Goal: Answer question/provide support: Share knowledge or assist other users

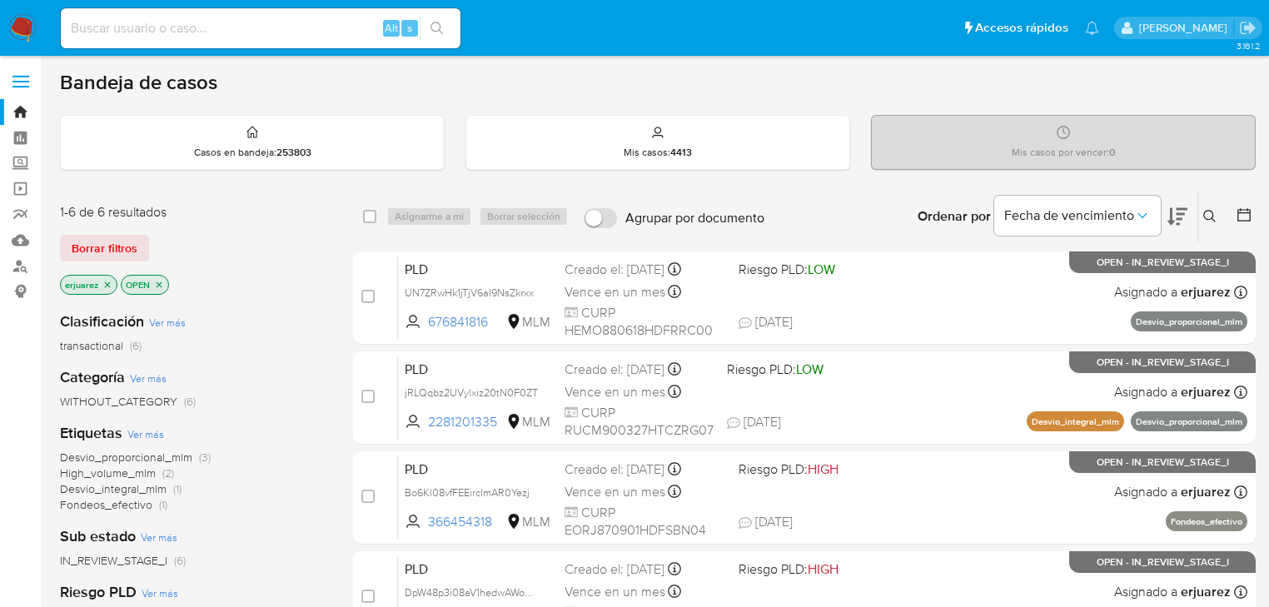
click at [1204, 213] on icon at bounding box center [1209, 216] width 12 height 12
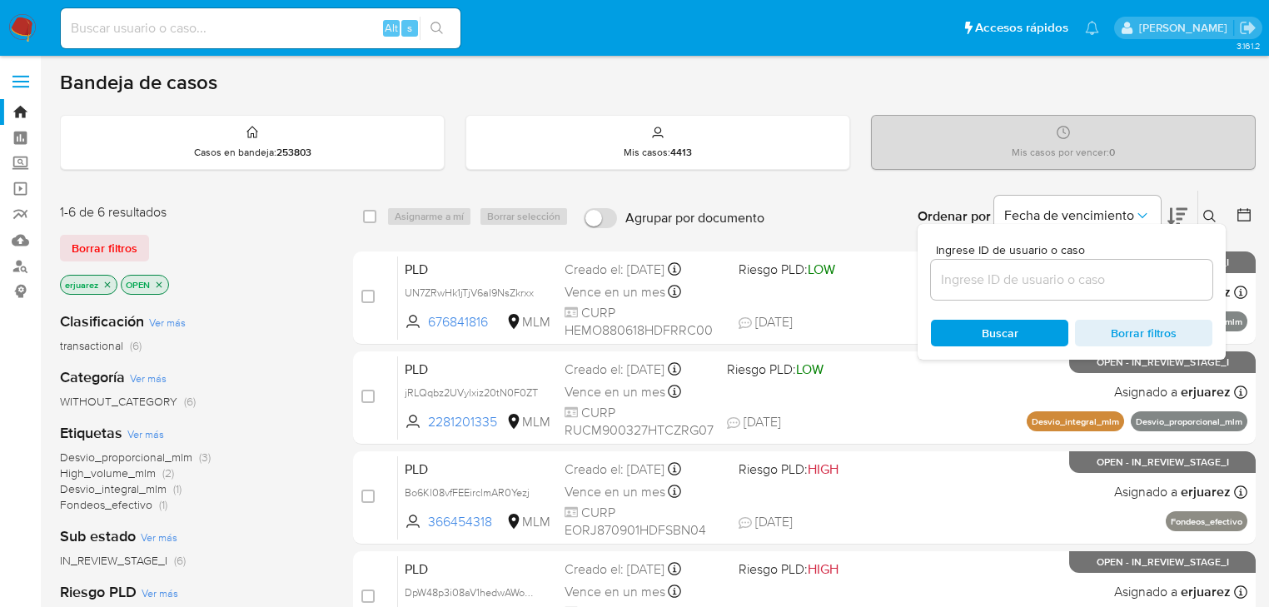
click at [1073, 265] on div at bounding box center [1071, 280] width 281 height 40
click at [1070, 284] on input at bounding box center [1071, 280] width 281 height 22
paste input "238290394"
type input "238290394"
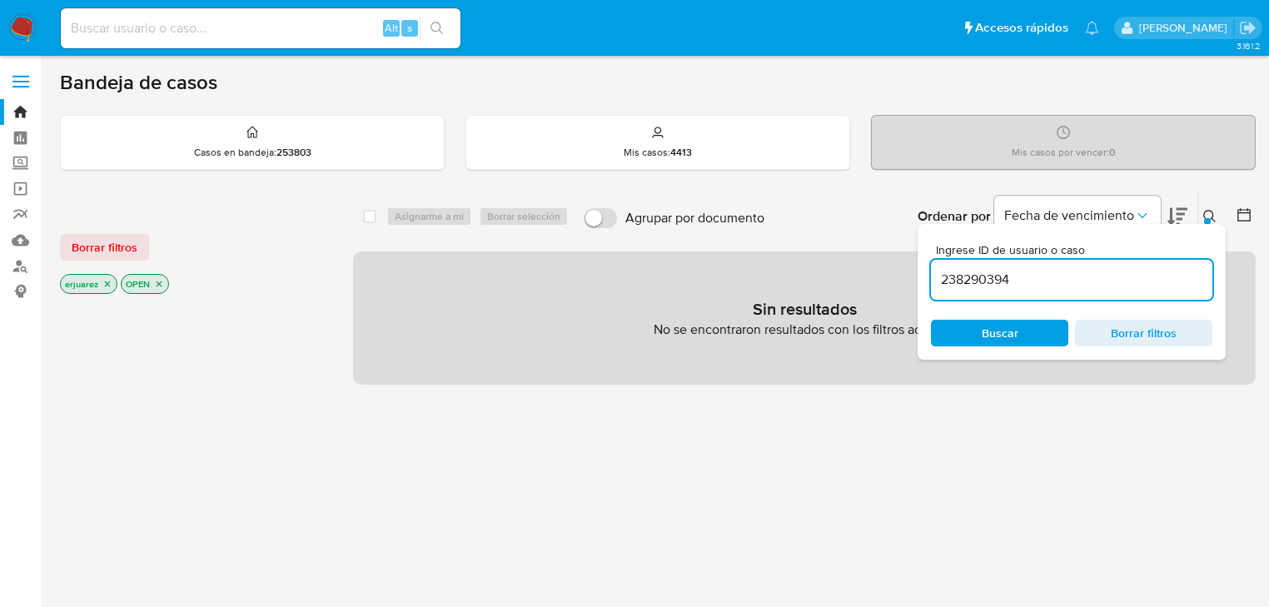
click at [109, 285] on icon "close-filter" at bounding box center [108, 284] width 6 height 6
click at [215, 26] on input at bounding box center [261, 28] width 400 height 22
paste input "238290394"
type input "238290394"
click at [434, 30] on icon "search-icon" at bounding box center [437, 28] width 12 height 12
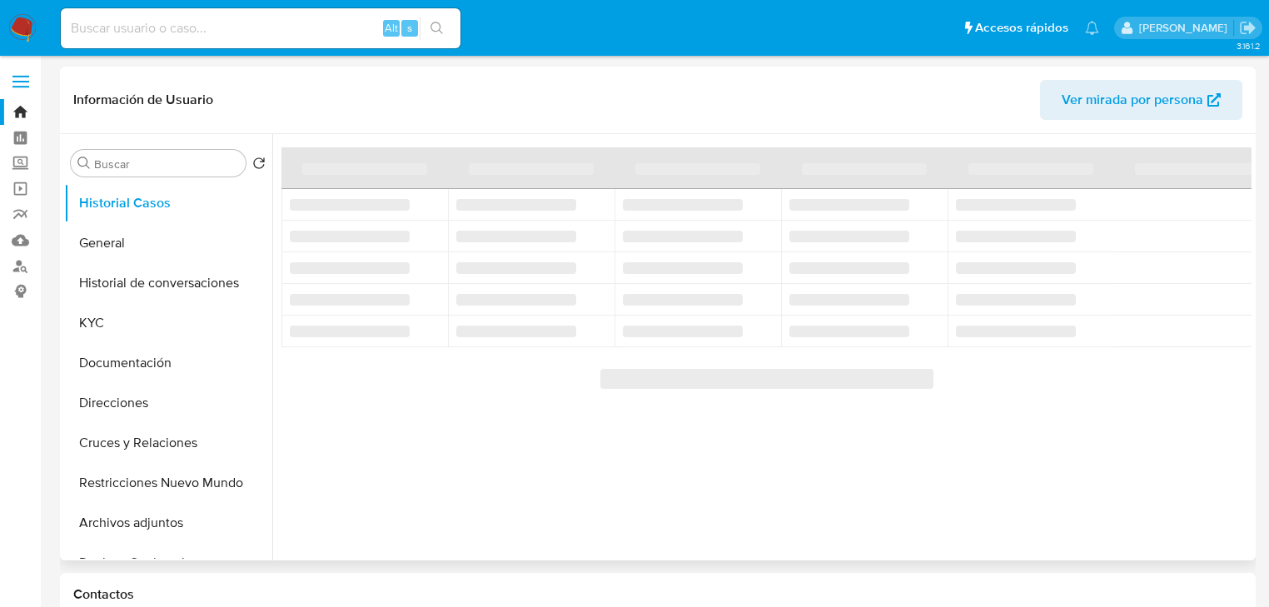
select select "10"
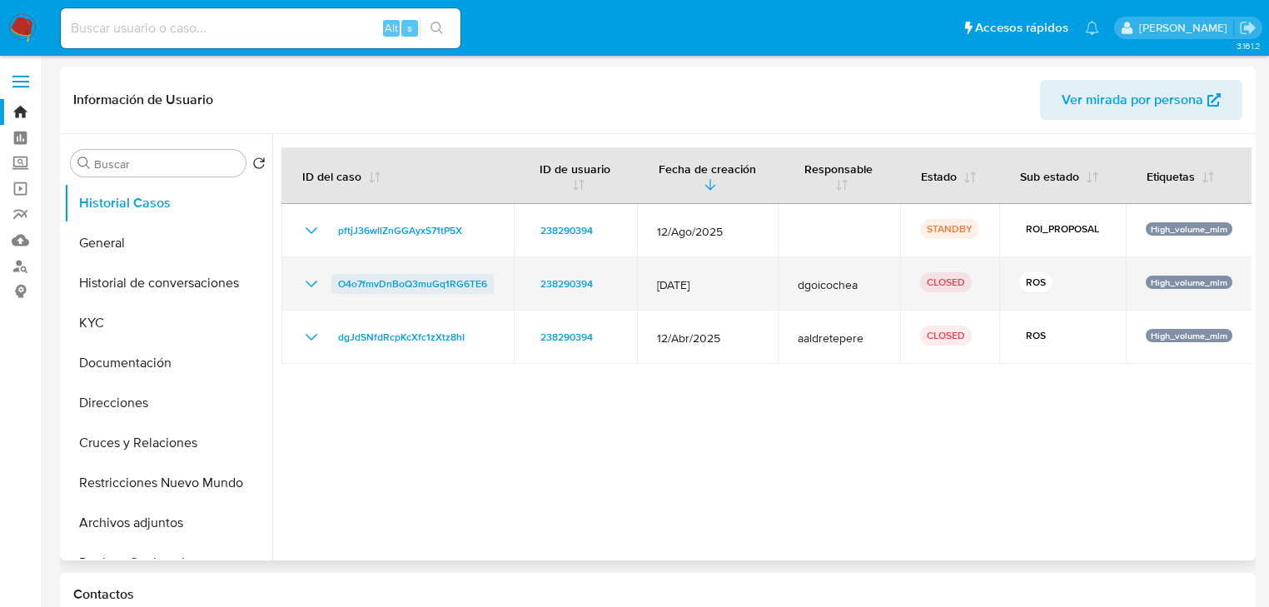
click at [408, 280] on span "O4o7fmvDnBoQ3muGq1RG6TE6" at bounding box center [412, 284] width 149 height 20
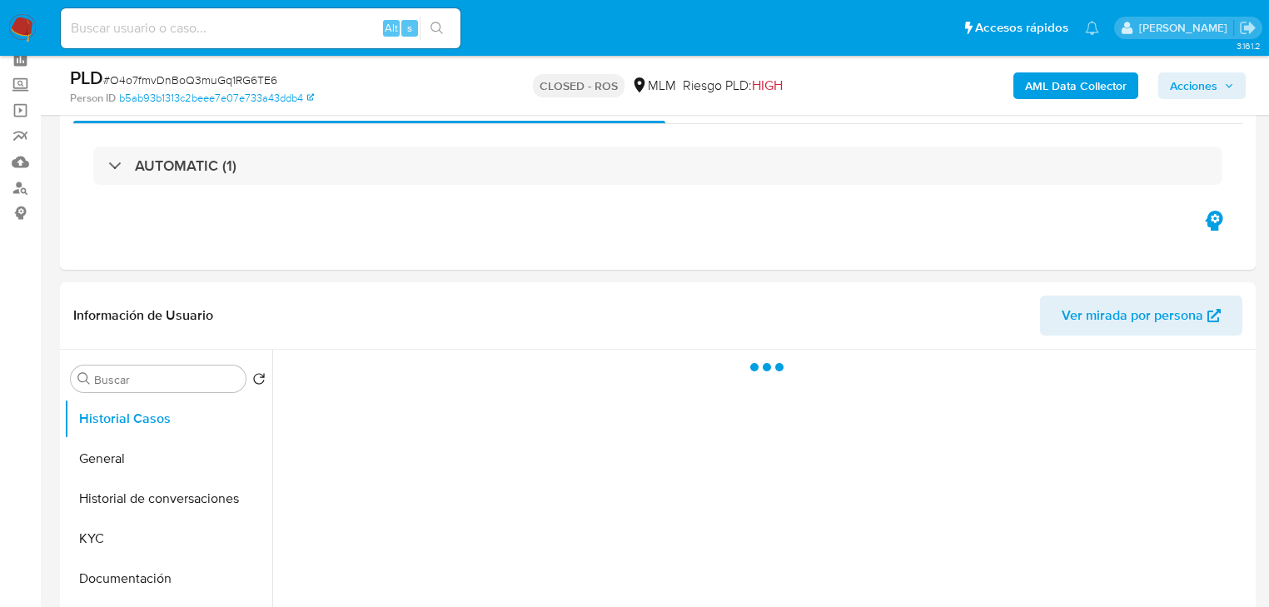
scroll to position [333, 0]
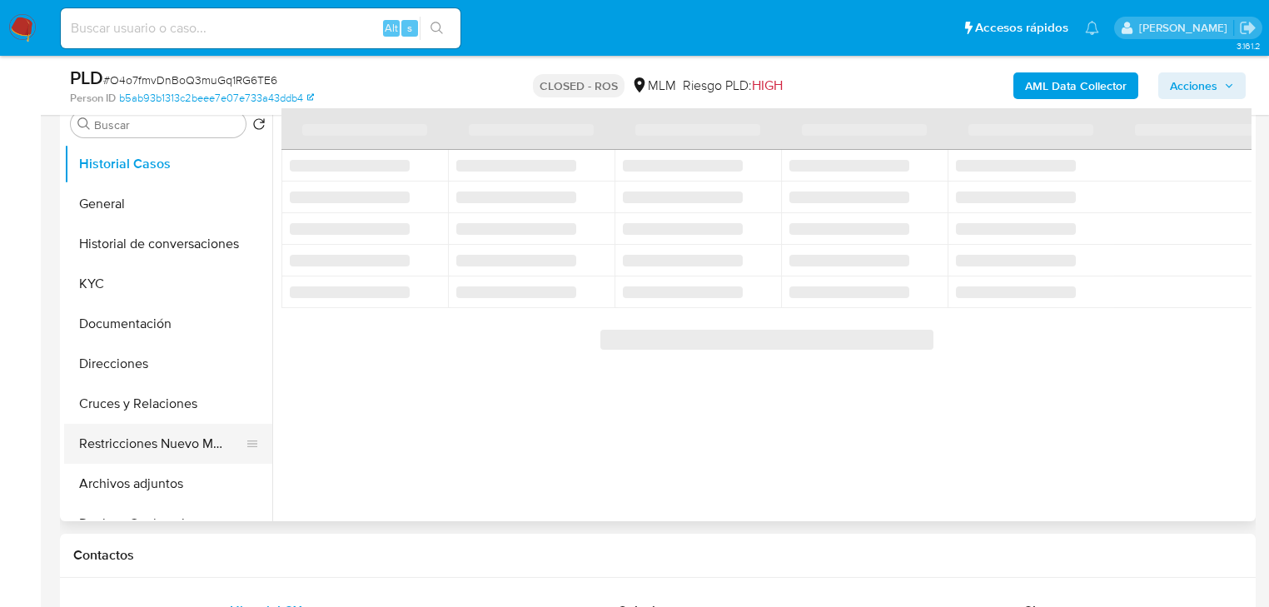
select select "10"
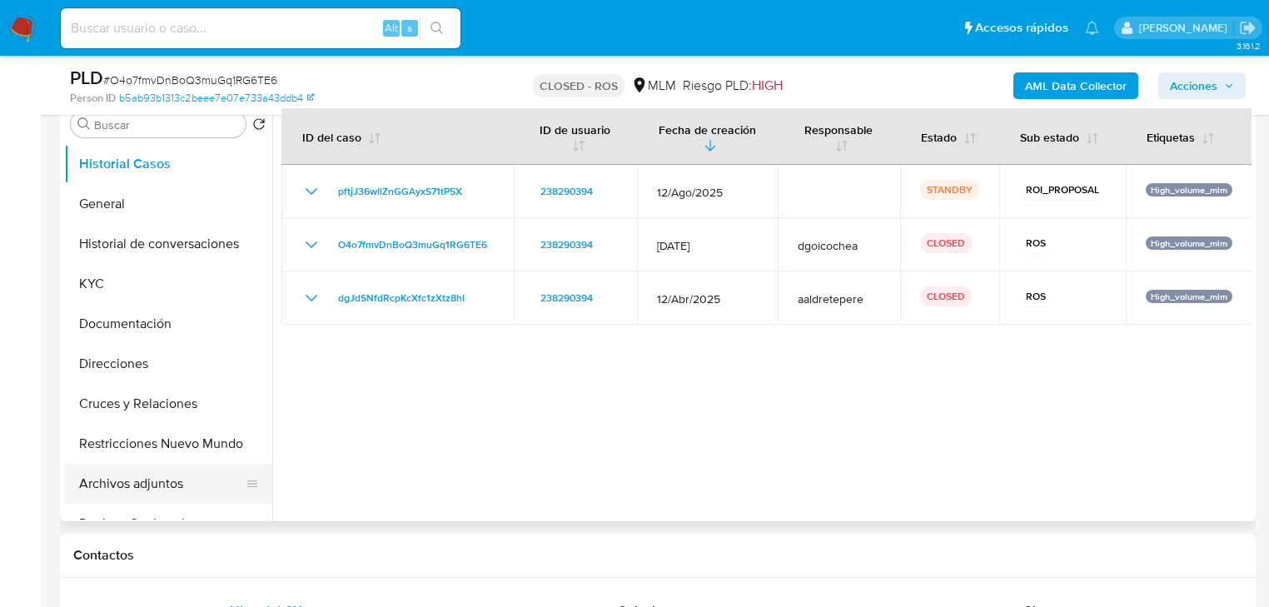
click at [133, 476] on button "Archivos adjuntos" at bounding box center [161, 484] width 195 height 40
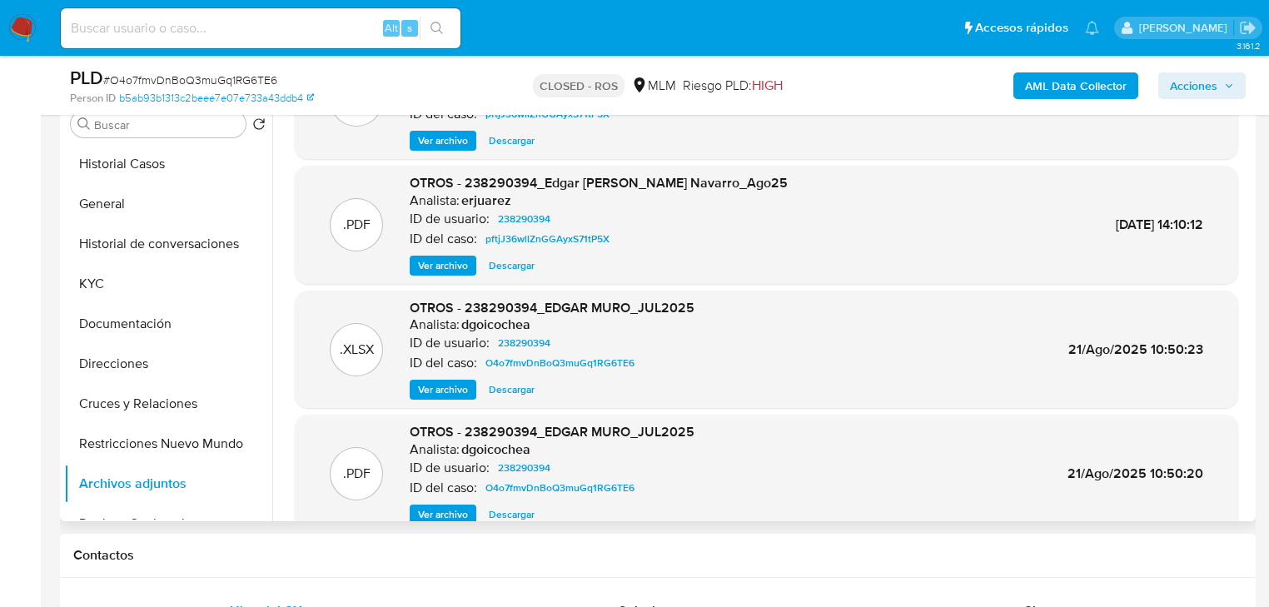
scroll to position [133, 0]
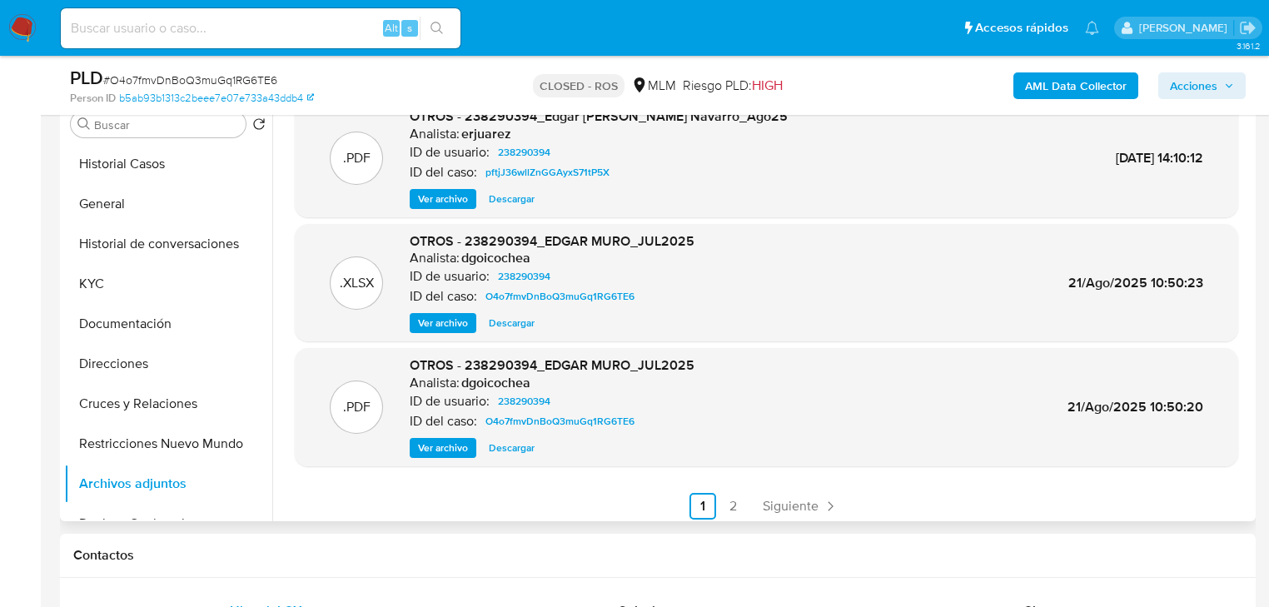
click at [530, 326] on span "Descargar" at bounding box center [512, 323] width 46 height 17
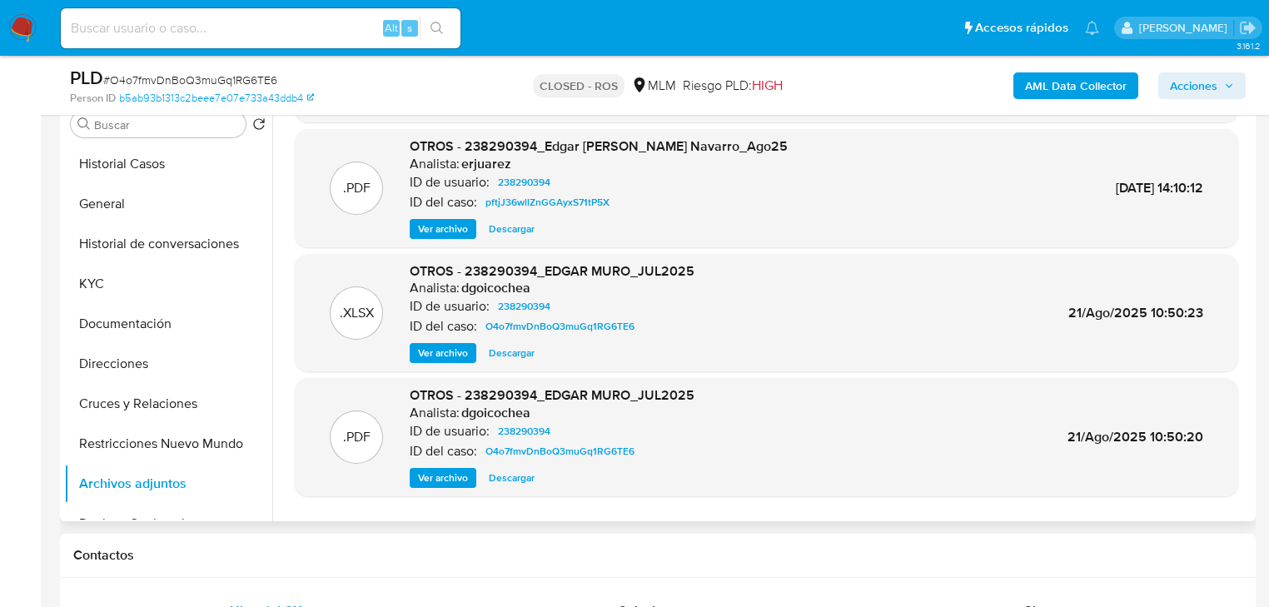
scroll to position [140, 0]
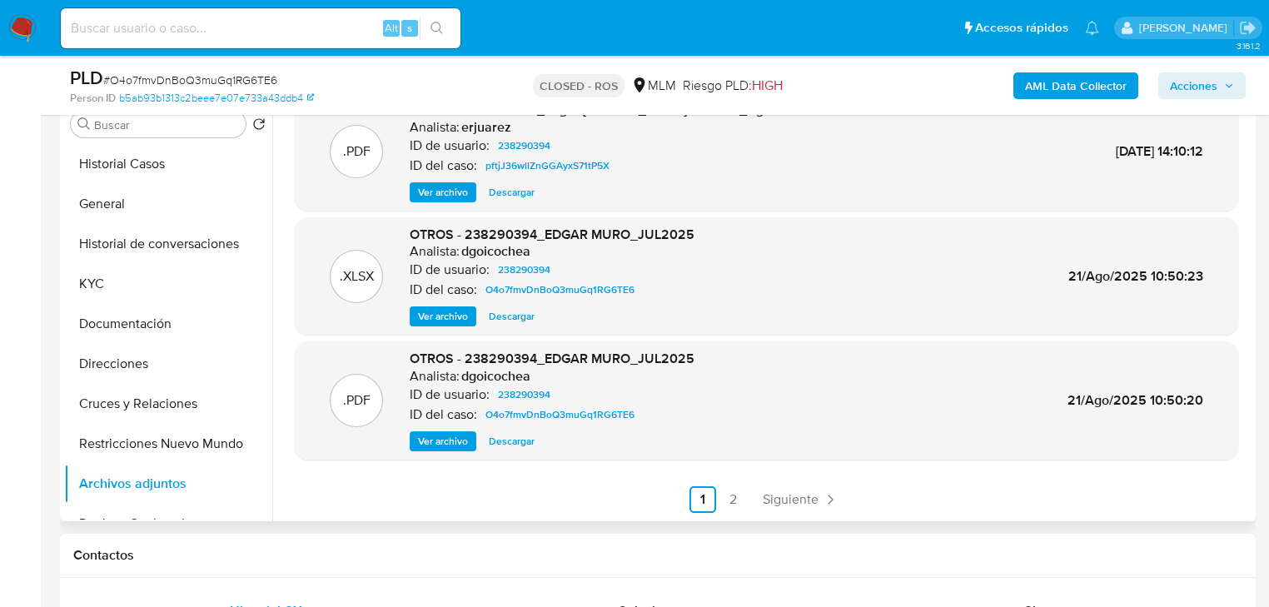
drag, startPoint x: 501, startPoint y: 436, endPoint x: 494, endPoint y: 458, distance: 22.9
click at [486, 473] on div ".XLSX OTROS - 238290394_Edgar [PERSON_NAME] Navarro_Ago24 Analista: erjuarez ID…" at bounding box center [767, 240] width 944 height 545
click at [462, 446] on span "Ver archivo" at bounding box center [443, 441] width 50 height 17
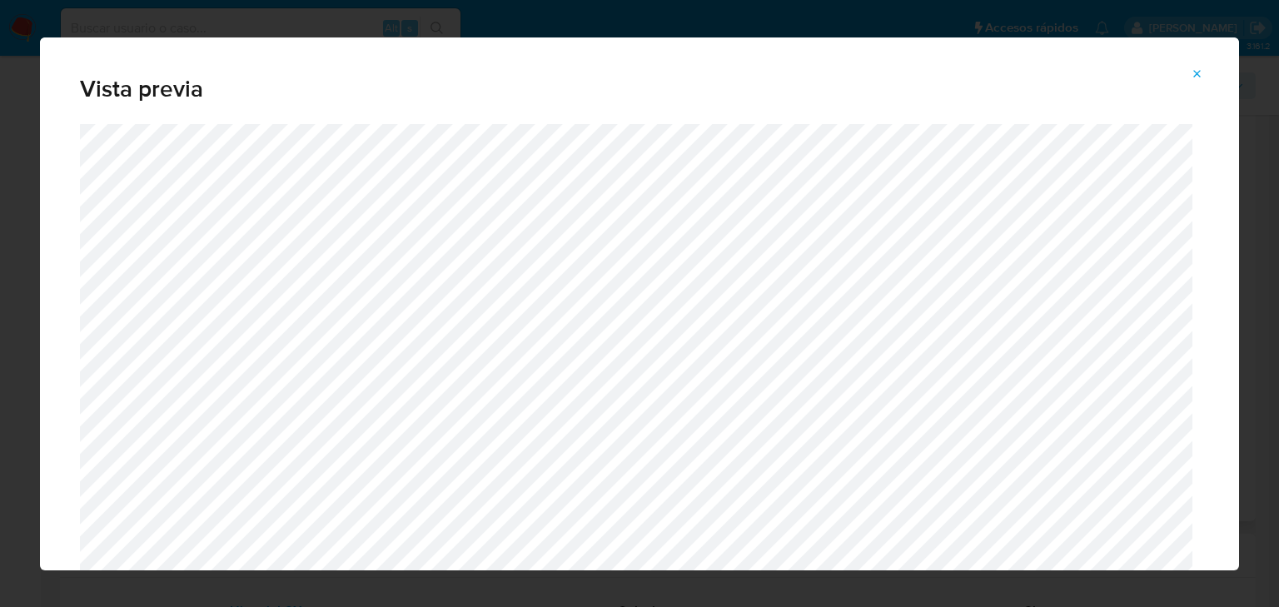
click at [1208, 70] on button "Attachment preview" at bounding box center [1197, 74] width 37 height 27
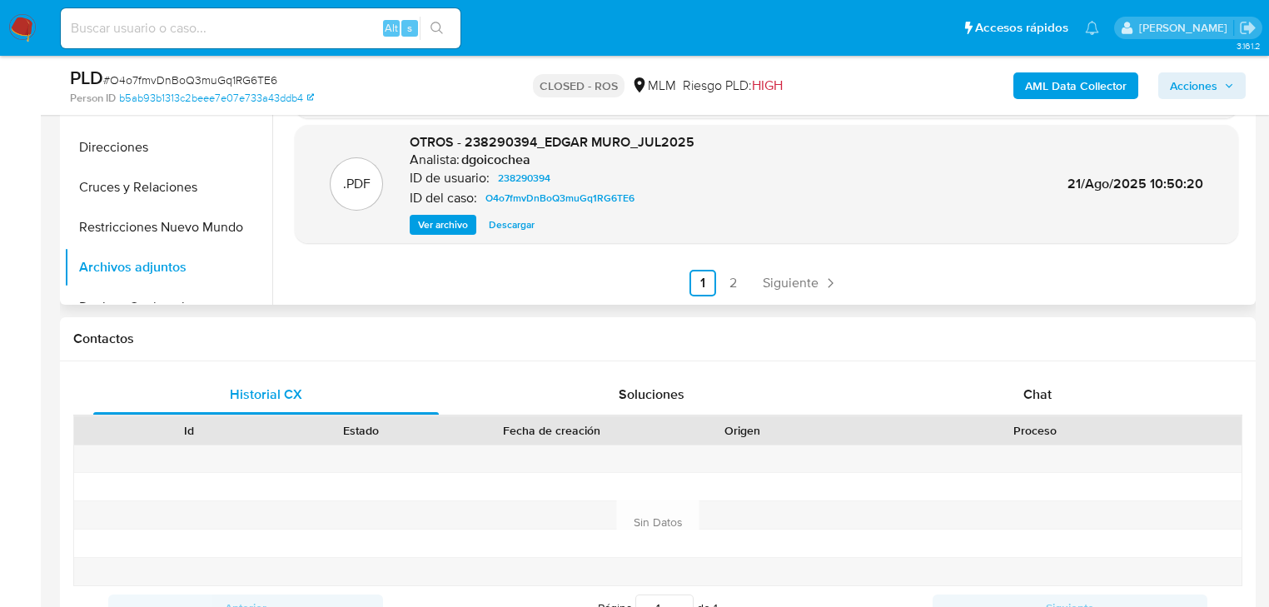
scroll to position [466, 0]
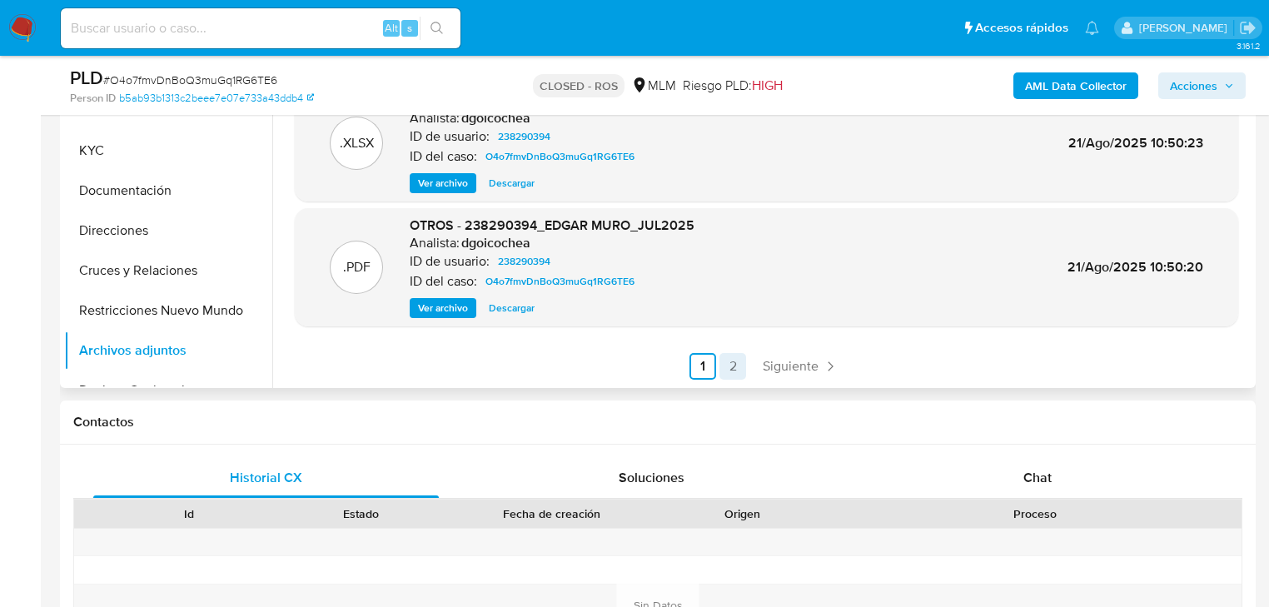
click at [734, 361] on link "2" at bounding box center [733, 366] width 27 height 27
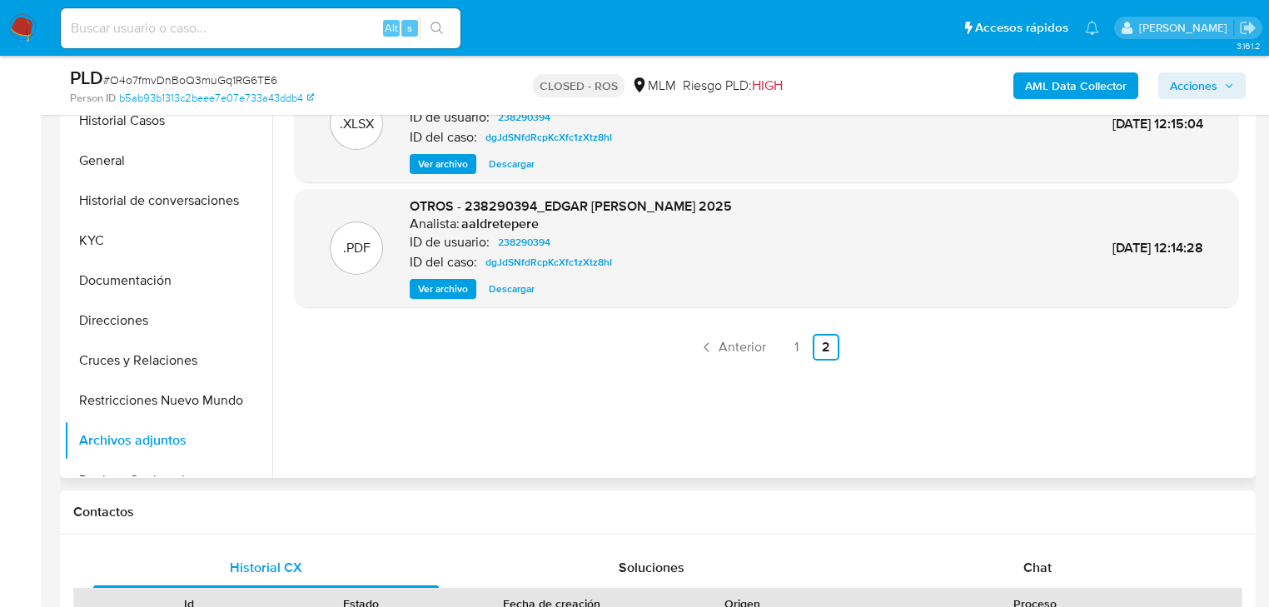
scroll to position [333, 0]
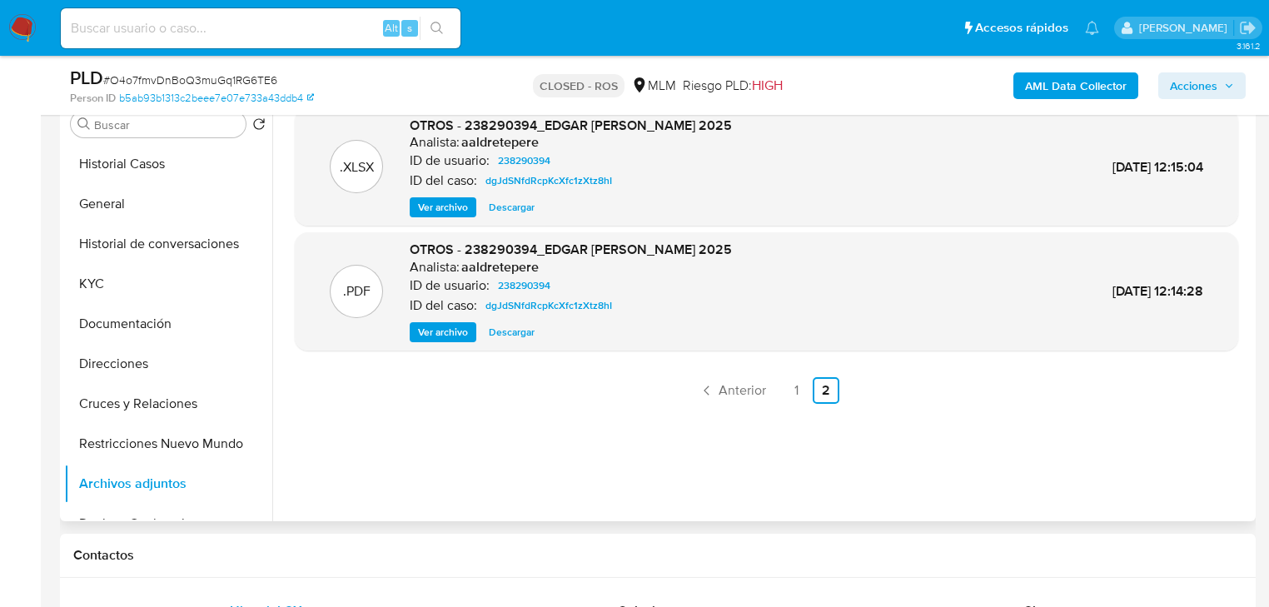
click at [461, 333] on span "Ver archivo" at bounding box center [443, 332] width 50 height 17
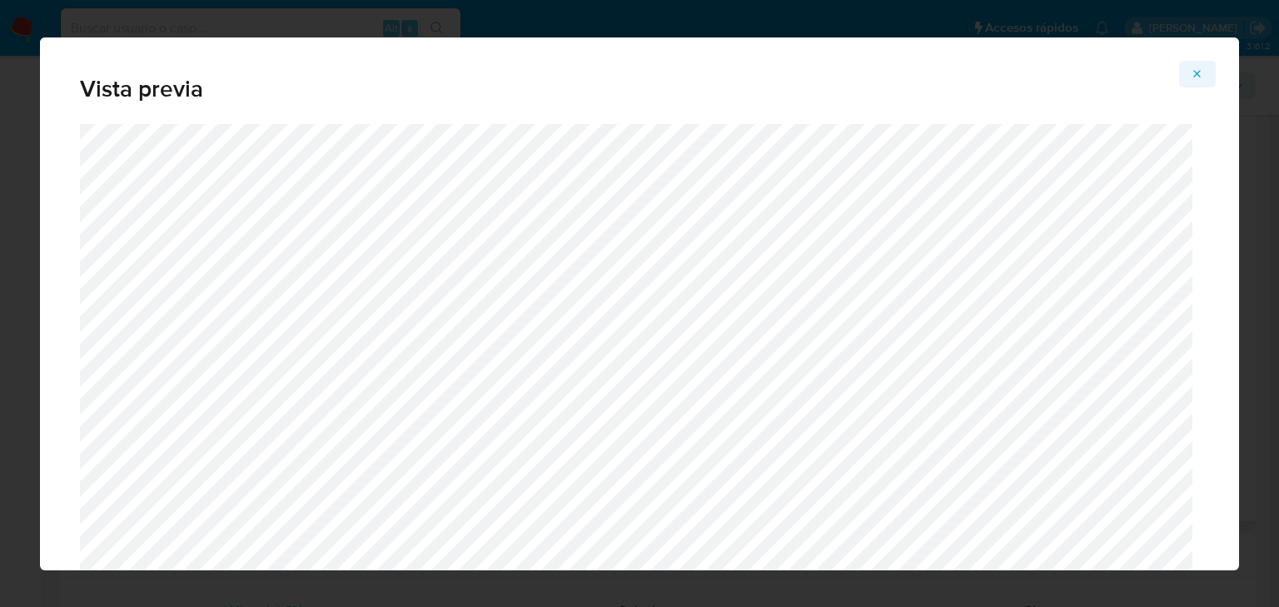
drag, startPoint x: 1177, startPoint y: 73, endPoint x: 1185, endPoint y: 75, distance: 8.5
click at [1179, 75] on div "Vista previa" at bounding box center [639, 303] width 1199 height 533
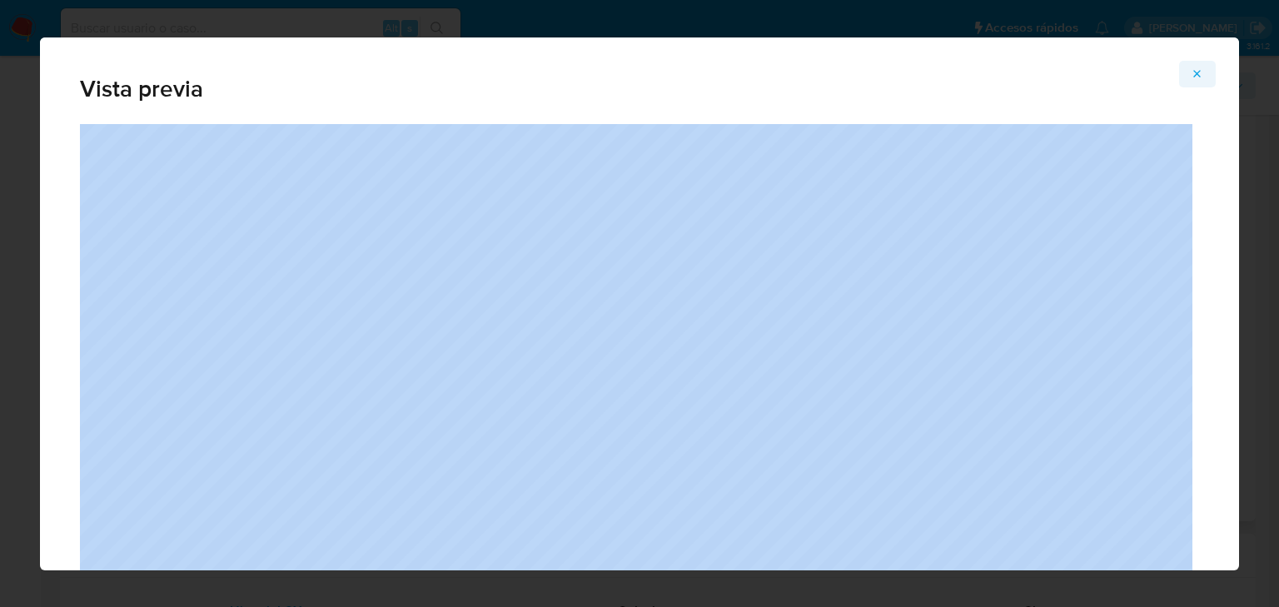
click at [1204, 75] on button "Attachment preview" at bounding box center [1197, 74] width 37 height 27
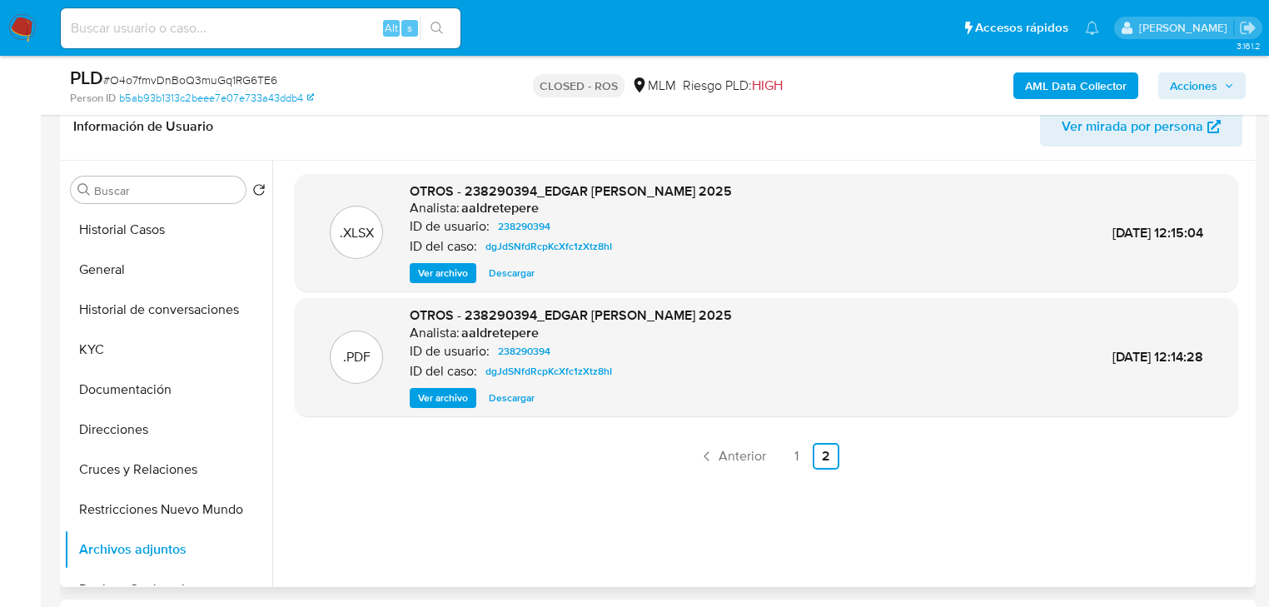
scroll to position [400, 0]
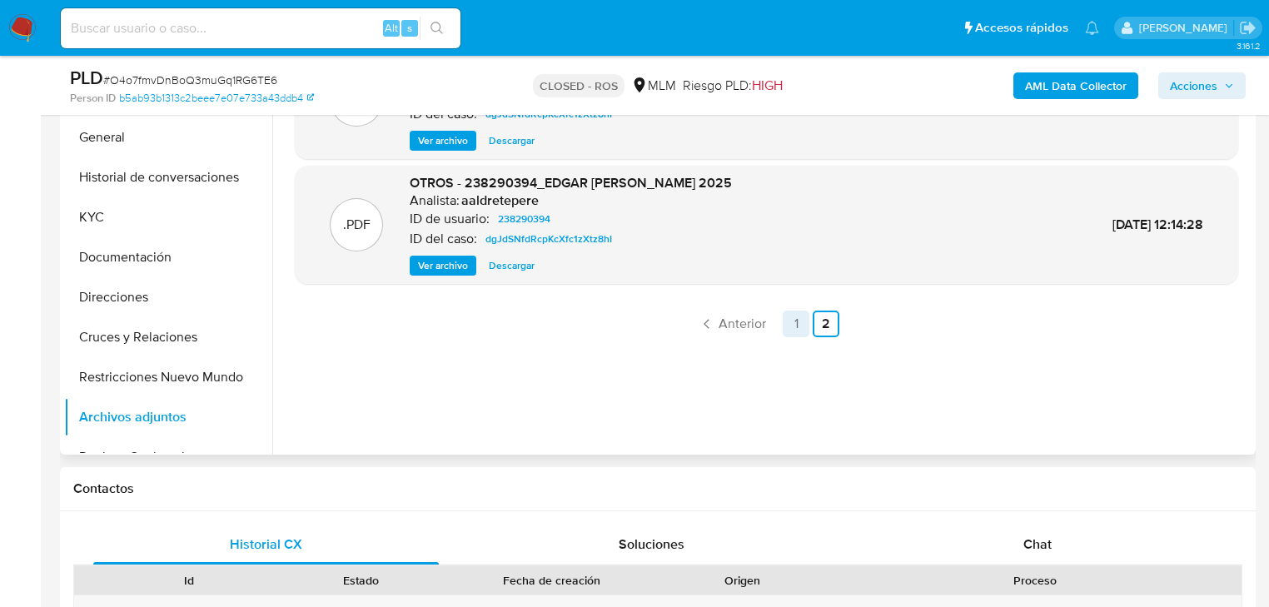
click at [790, 323] on link "1" at bounding box center [796, 324] width 27 height 27
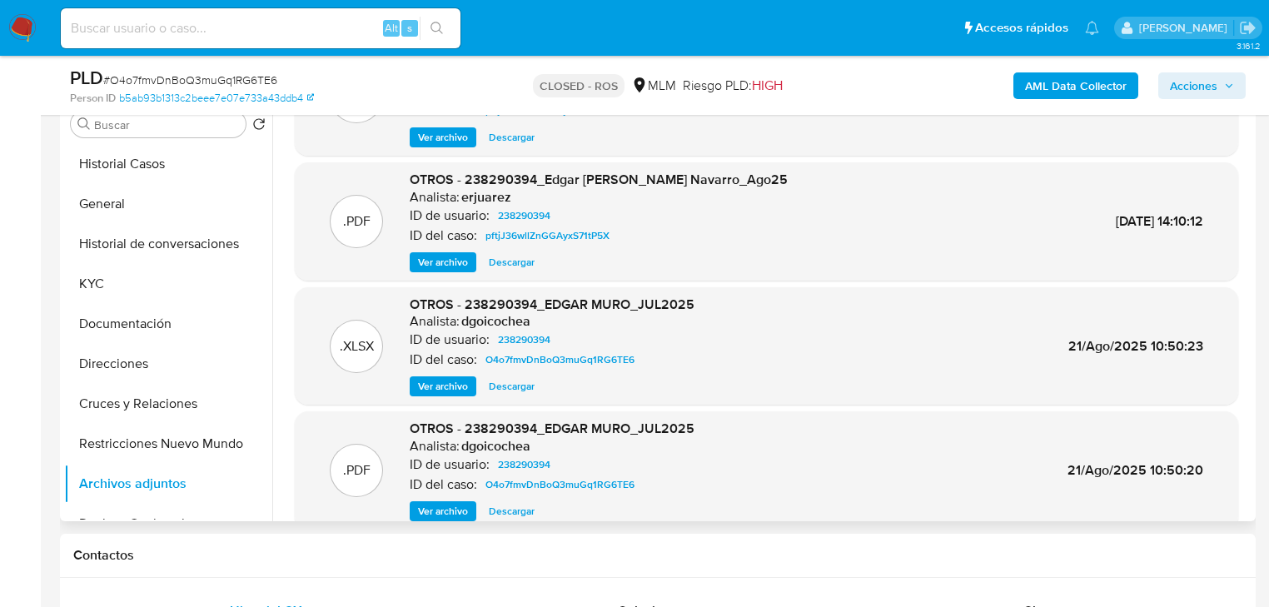
scroll to position [140, 0]
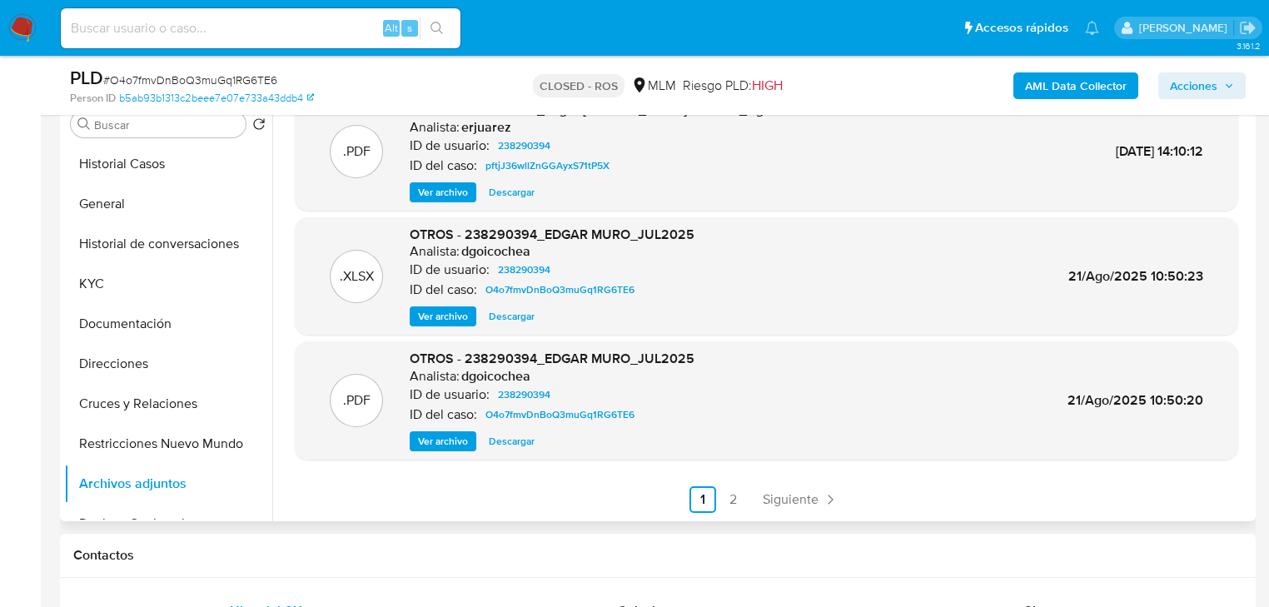
click at [432, 438] on span "Ver archivo" at bounding box center [443, 441] width 50 height 17
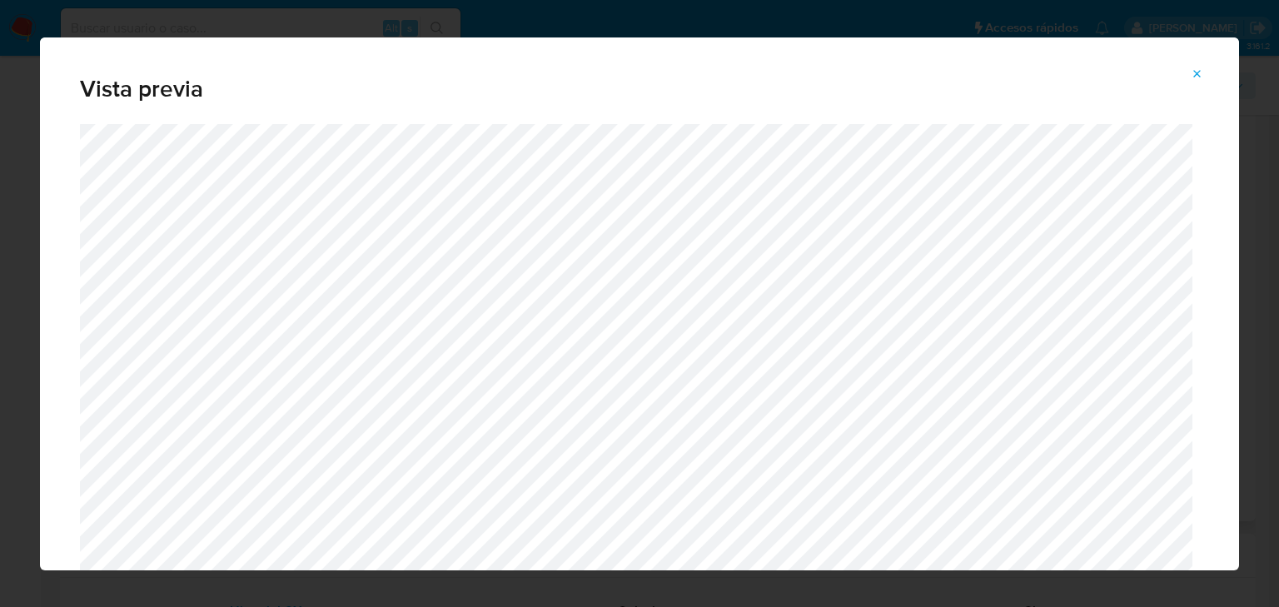
click at [1202, 72] on button "Attachment preview" at bounding box center [1197, 74] width 37 height 27
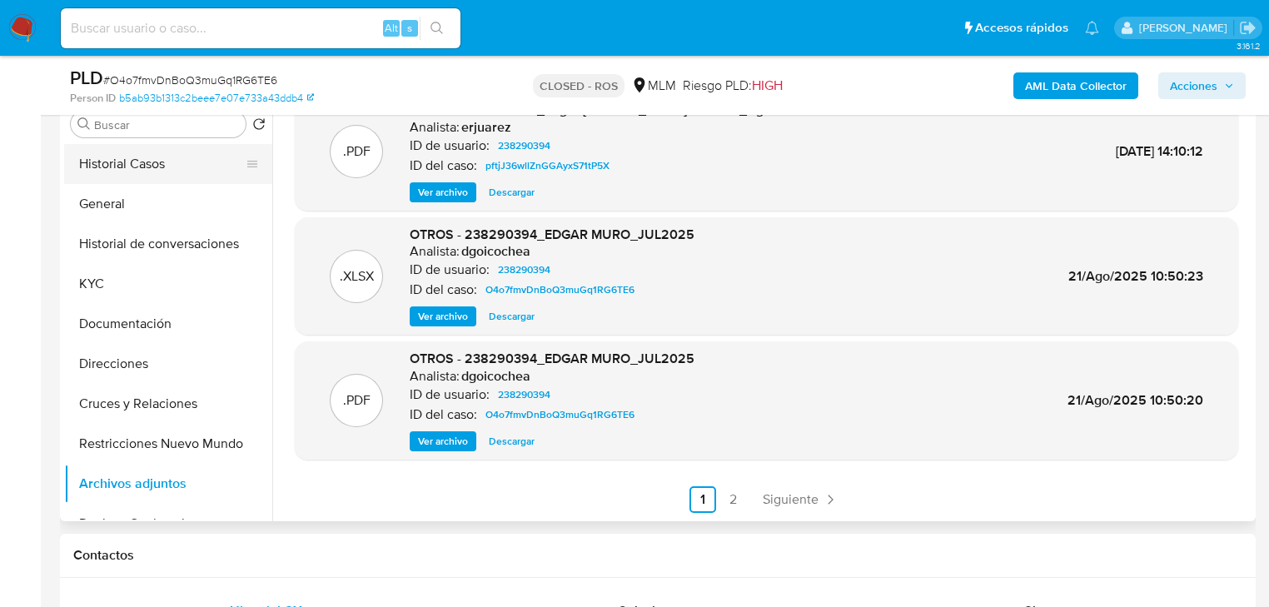
click at [178, 157] on button "Historial Casos" at bounding box center [161, 164] width 195 height 40
